Goal: Check status: Check status

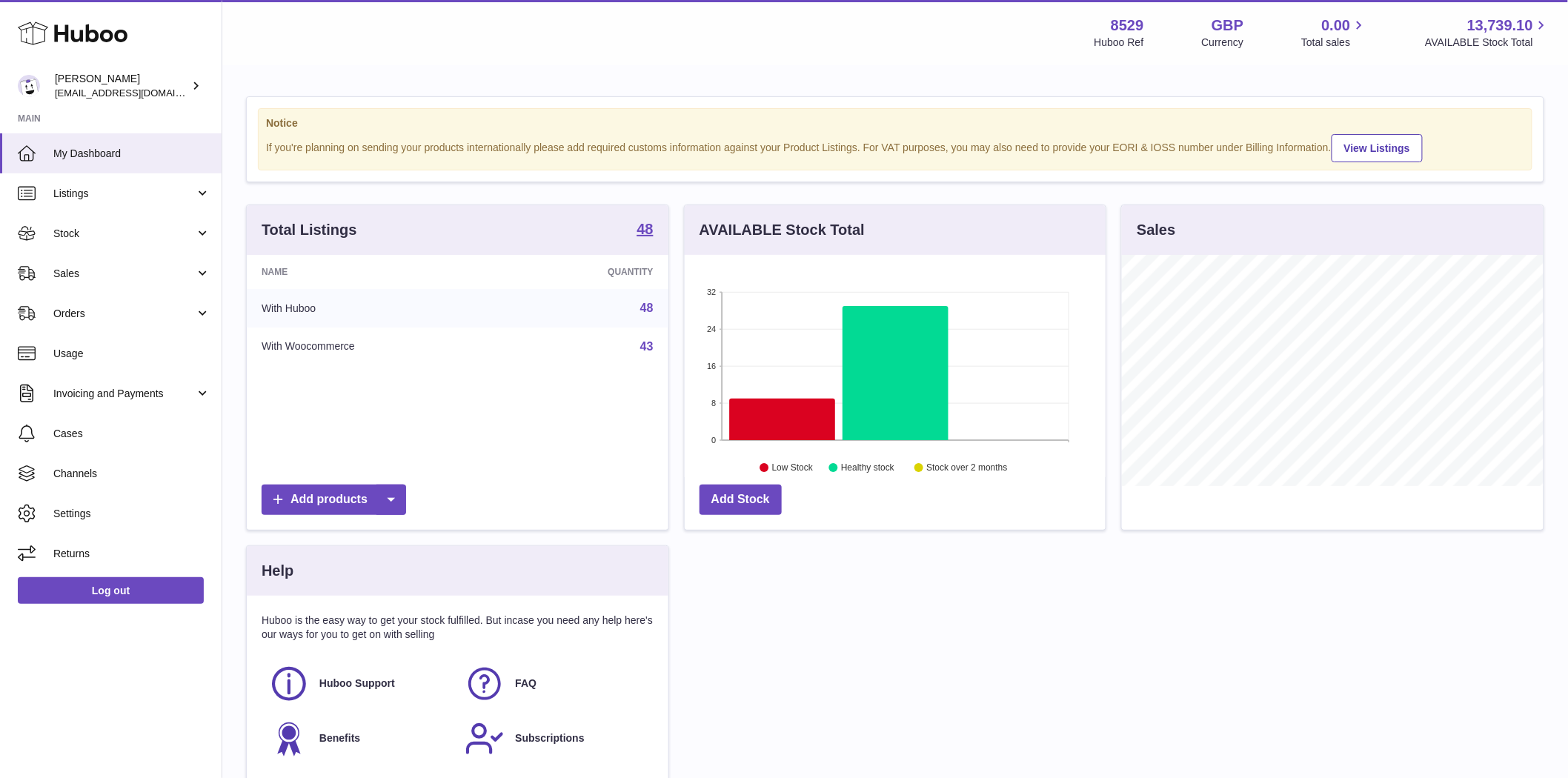
scroll to position [231, 421]
click at [83, 238] on span "Stock" at bounding box center [124, 233] width 141 height 14
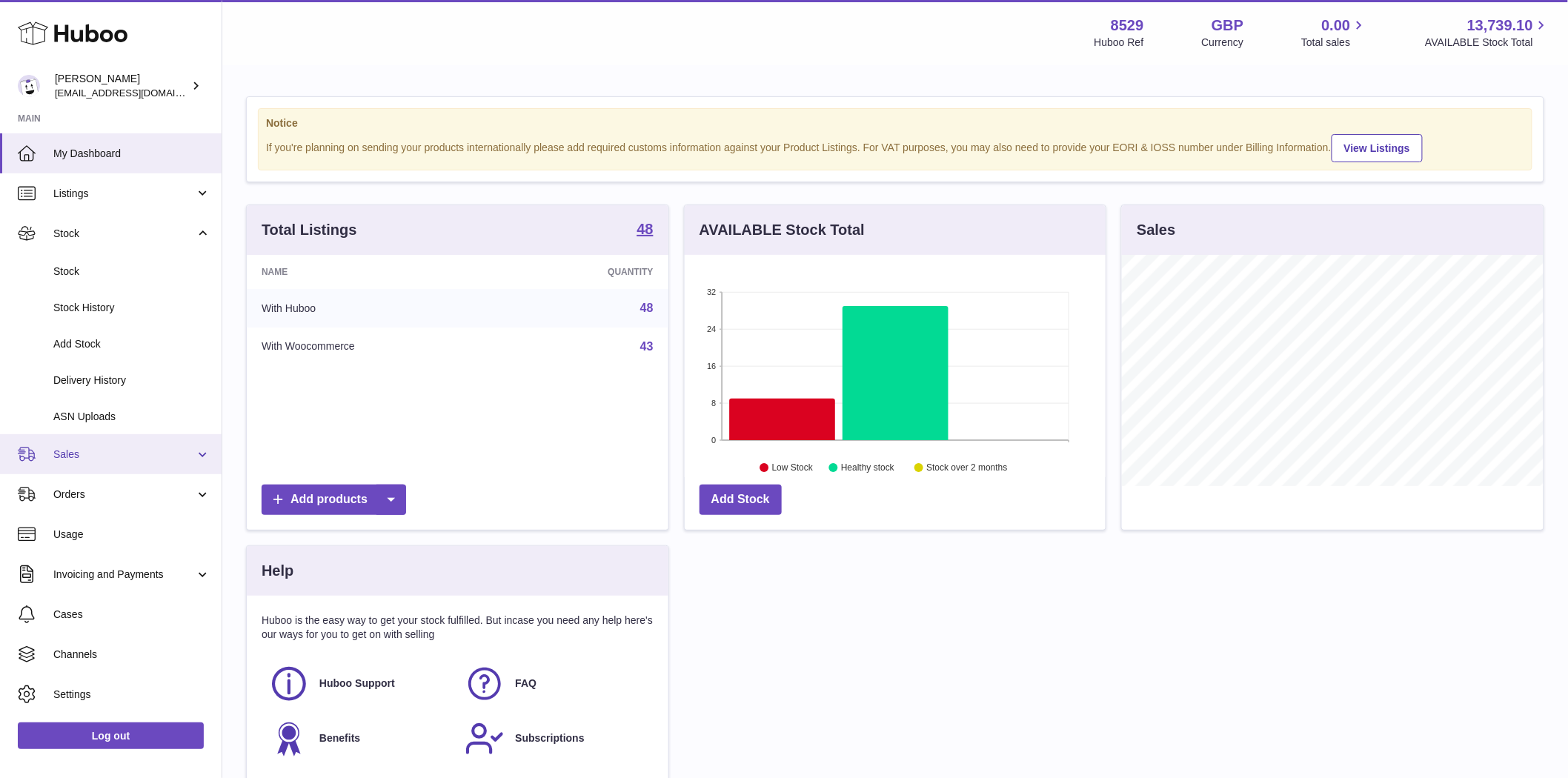
click at [69, 452] on span "Sales" at bounding box center [124, 454] width 141 height 14
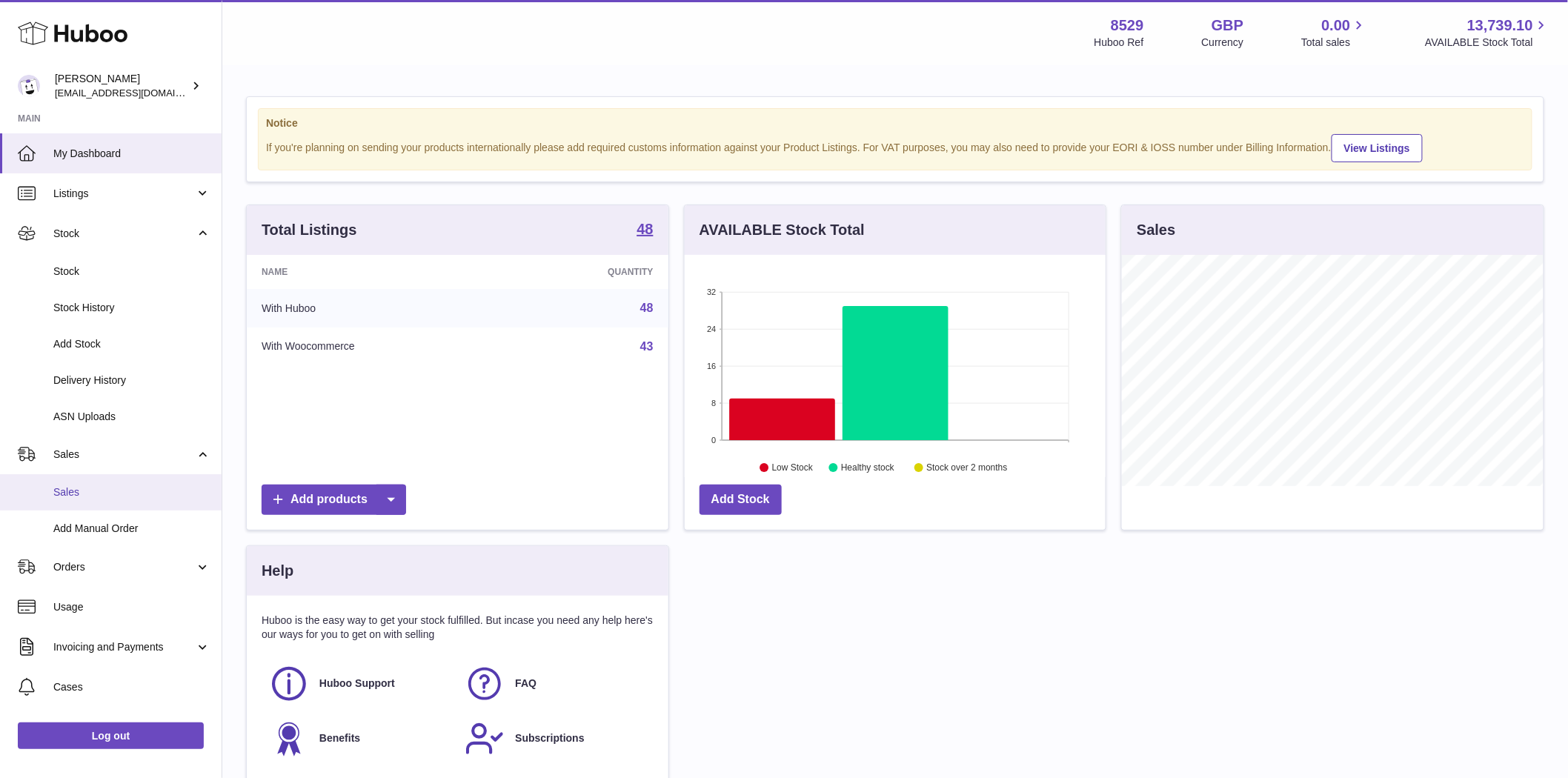
click at [64, 485] on span "Sales" at bounding box center [132, 492] width 157 height 14
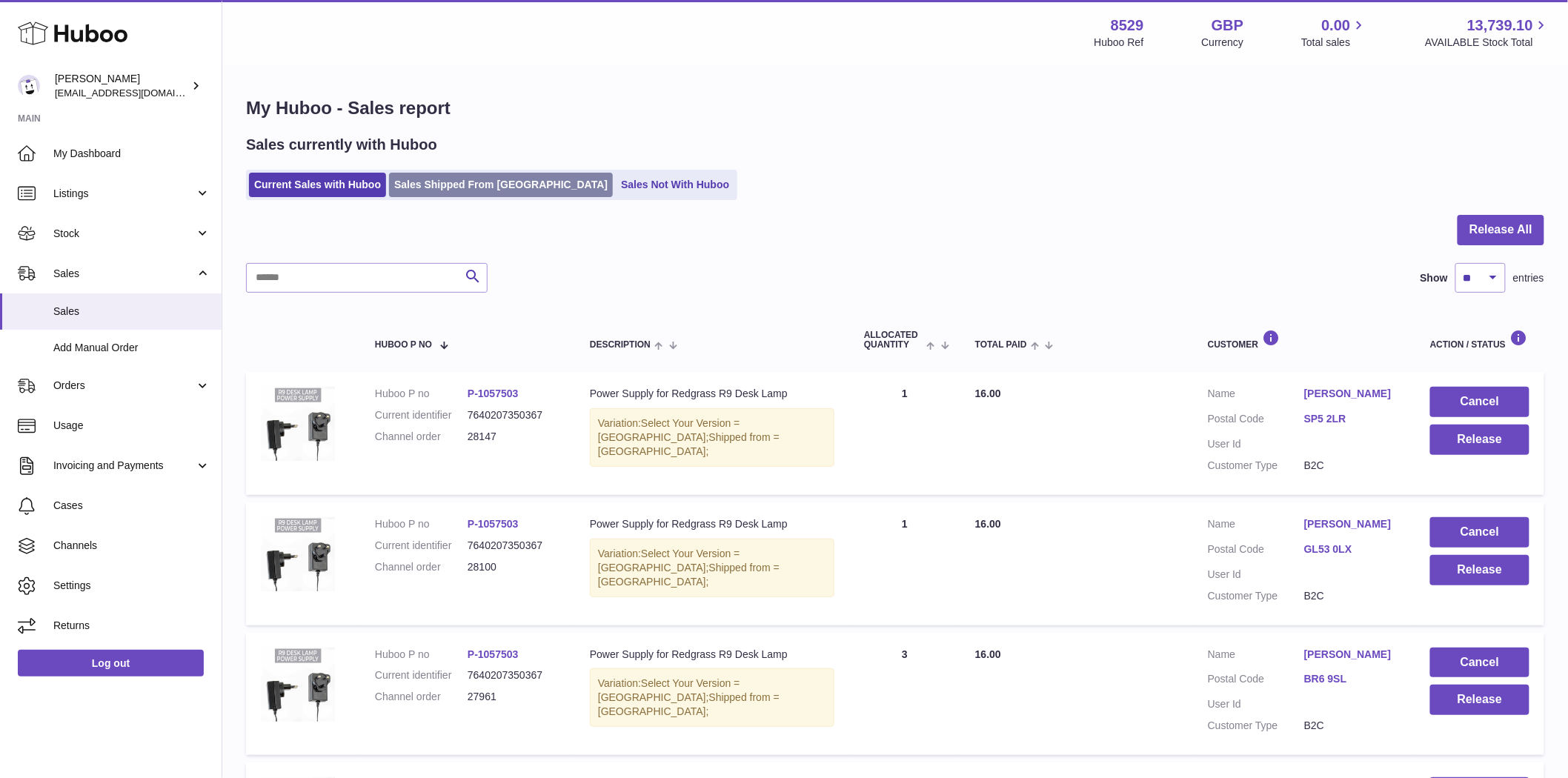
click at [433, 186] on link "Sales Shipped From [GEOGRAPHIC_DATA]" at bounding box center [501, 184] width 224 height 24
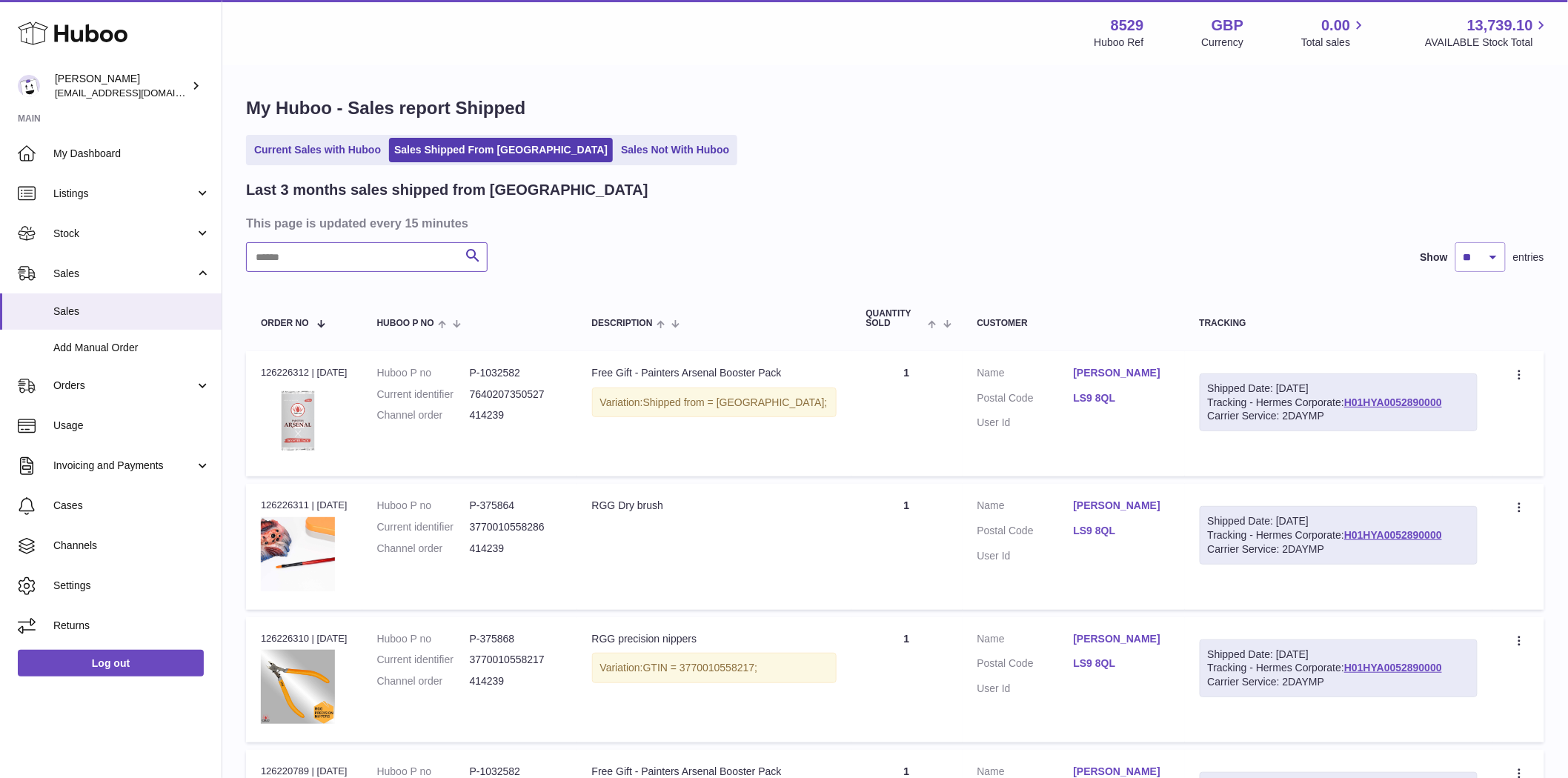
click at [309, 261] on input "text" at bounding box center [366, 257] width 242 height 29
paste input "******"
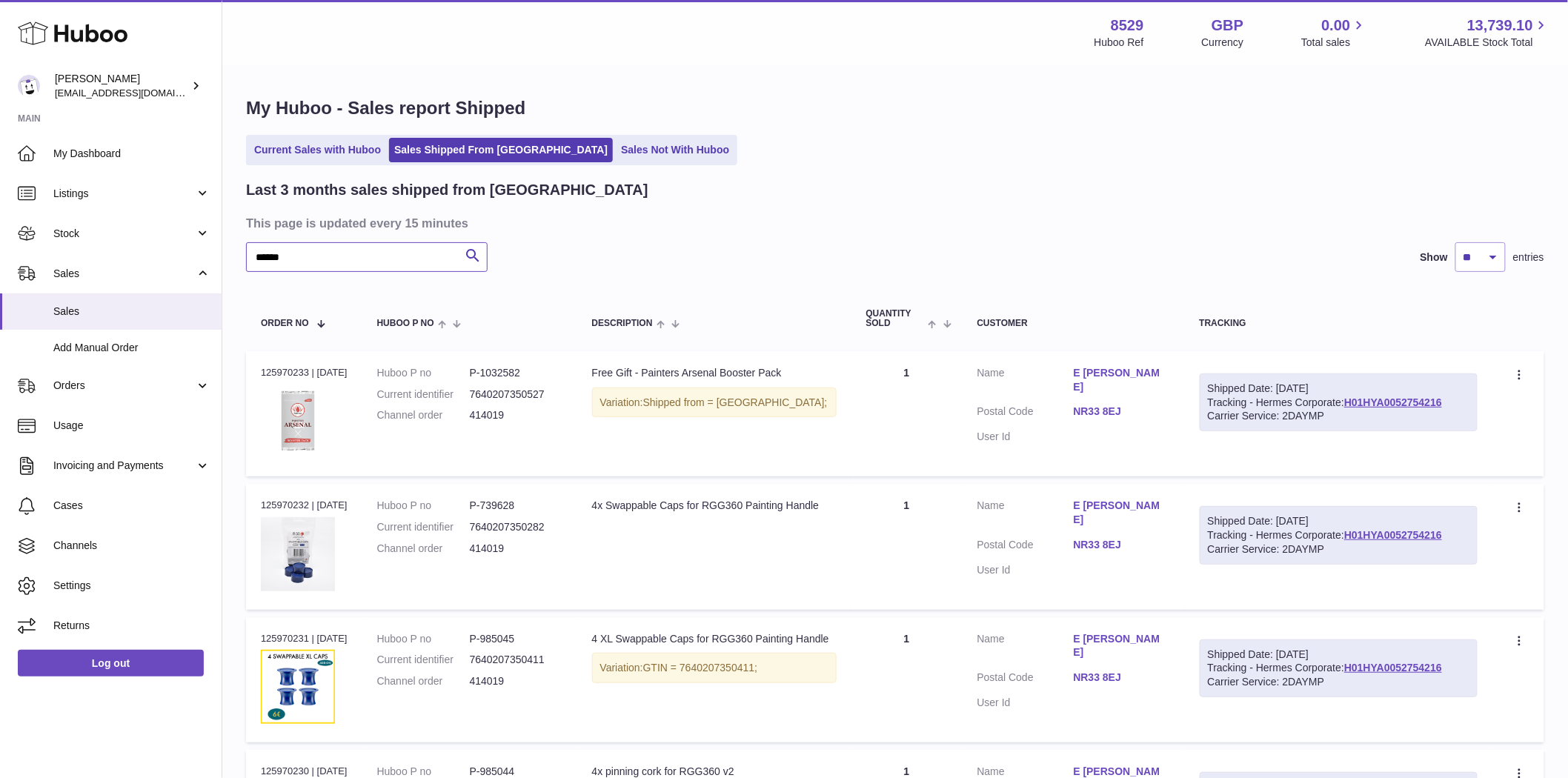
scroll to position [220, 0]
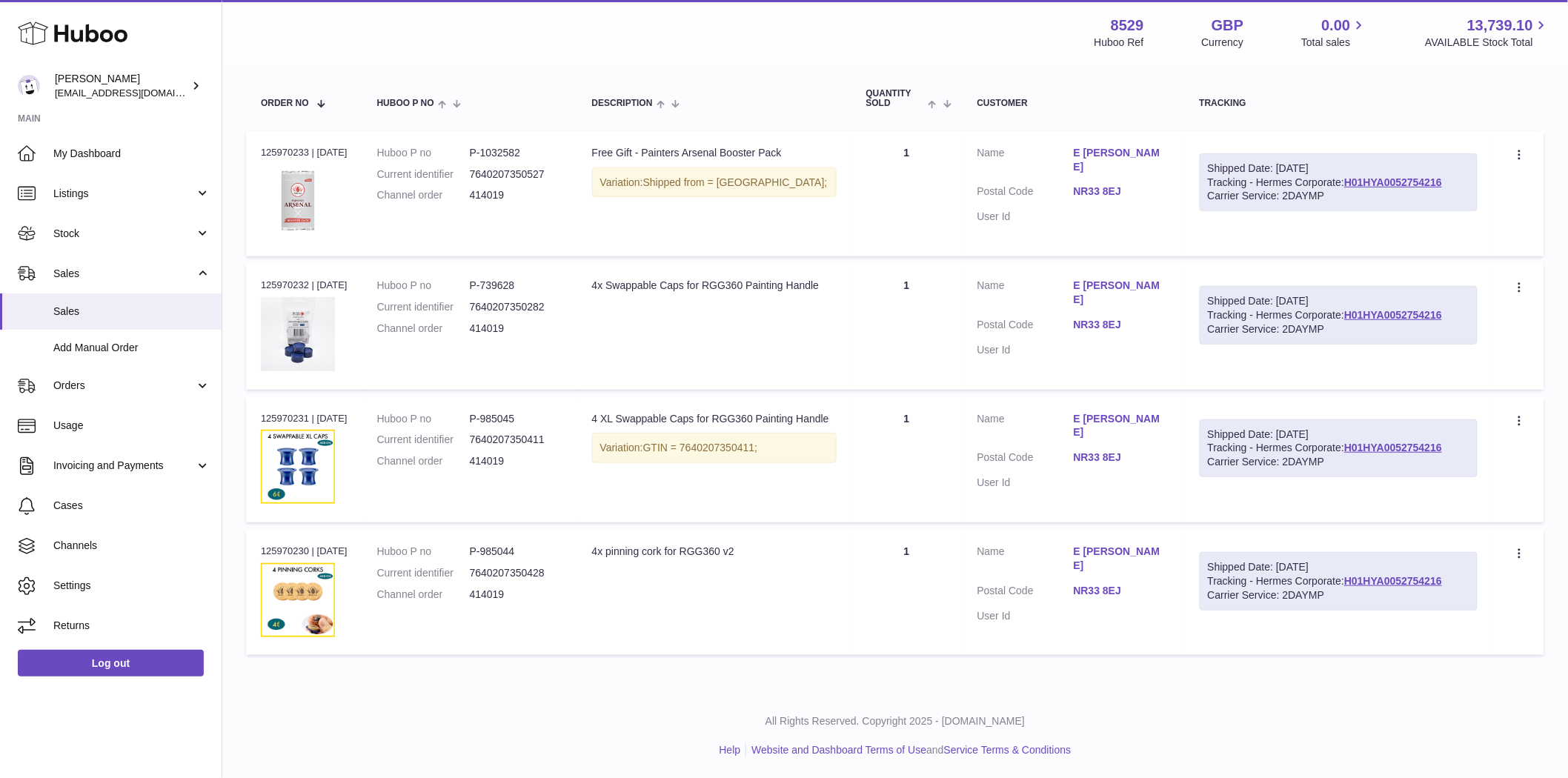
type input "******"
click at [712, 593] on td "Description 4x pinning cork for RGG360 v2" at bounding box center [714, 593] width 274 height 125
drag, startPoint x: 556, startPoint y: 555, endPoint x: 489, endPoint y: 550, distance: 67.2
click at [489, 550] on dd "P-985044" at bounding box center [516, 551] width 93 height 14
copy dd "985044"
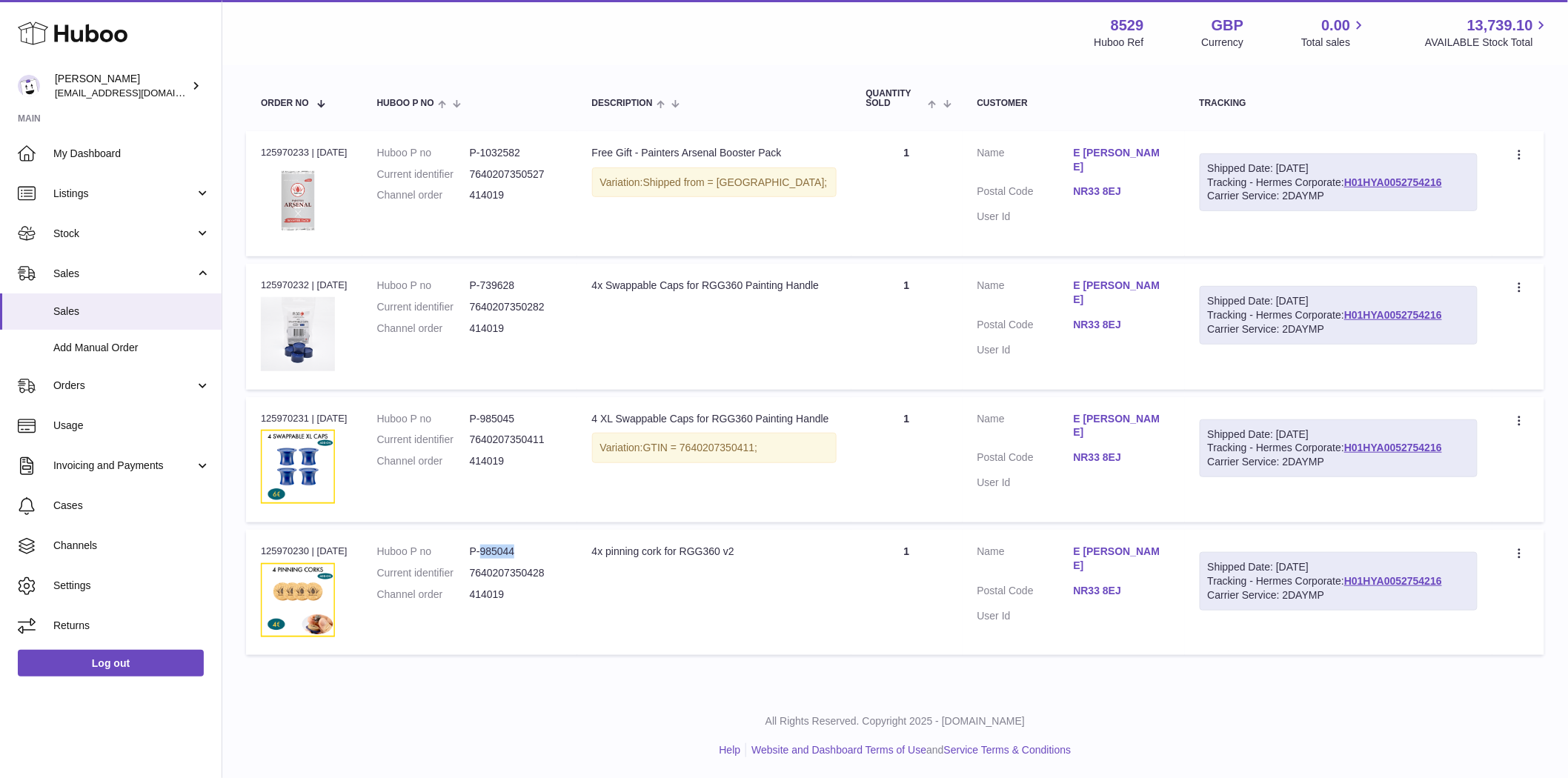
drag, startPoint x: 309, startPoint y: 415, endPoint x: 257, endPoint y: 417, distance: 52.0
click at [257, 417] on td "Order no 125970231 | 5th Oct" at bounding box center [304, 460] width 116 height 125
copy div "125970231"
